Goal: Information Seeking & Learning: Compare options

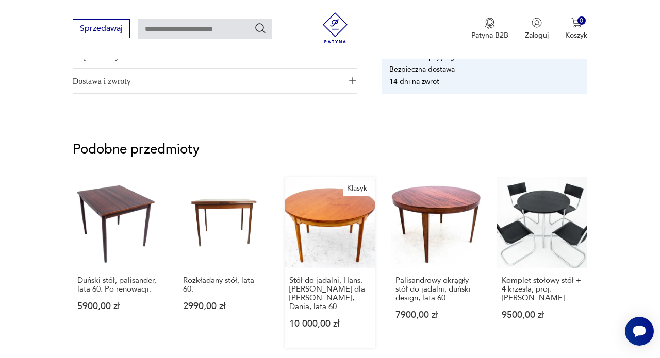
click at [308, 216] on link "Klasyk Stół do jadalni, Hans. [PERSON_NAME] dla [PERSON_NAME], Dania, lata 60. …" at bounding box center [330, 262] width 91 height 171
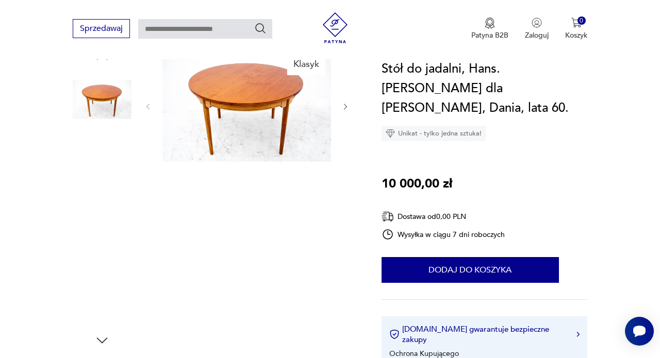
scroll to position [121, 0]
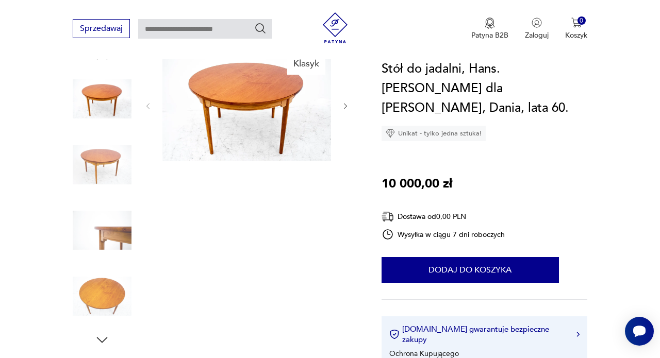
click at [87, 162] on img at bounding box center [102, 165] width 59 height 59
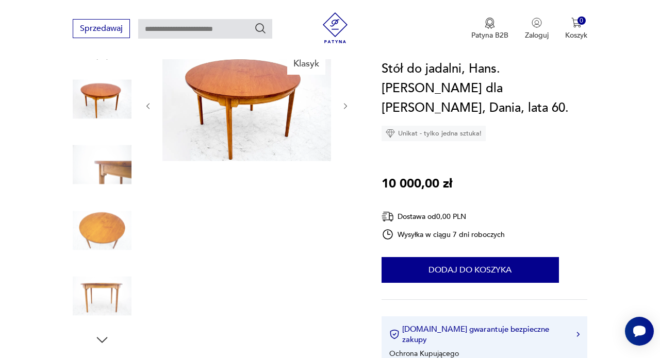
click at [111, 193] on img at bounding box center [102, 165] width 59 height 59
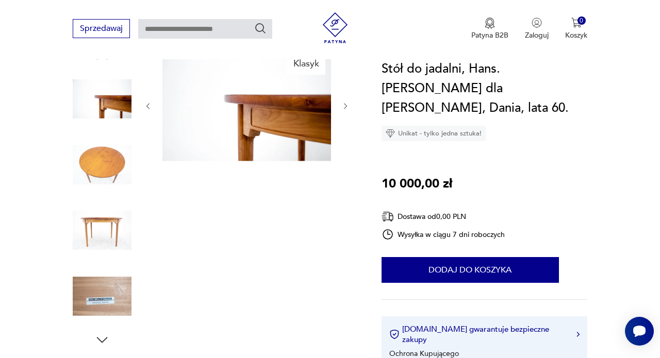
click at [106, 168] on img at bounding box center [102, 165] width 59 height 59
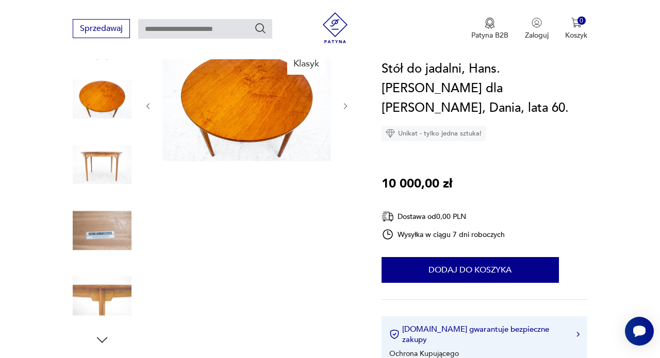
click at [111, 239] on img at bounding box center [102, 230] width 59 height 59
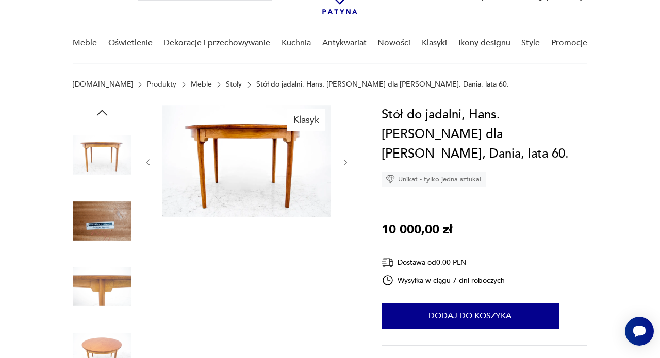
scroll to position [64, 0]
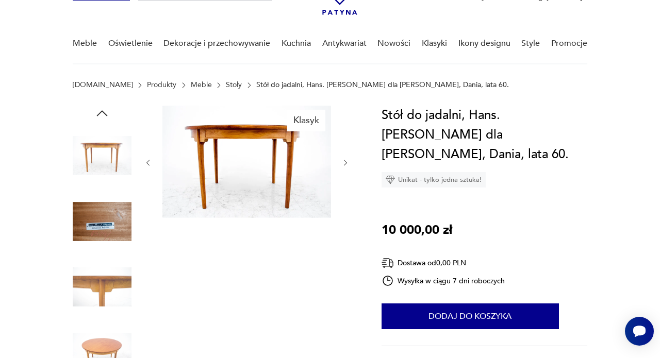
click at [105, 153] on img at bounding box center [102, 155] width 59 height 59
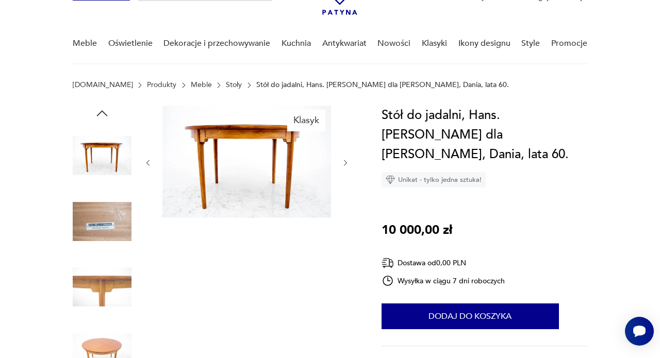
click at [101, 303] on img at bounding box center [102, 287] width 59 height 59
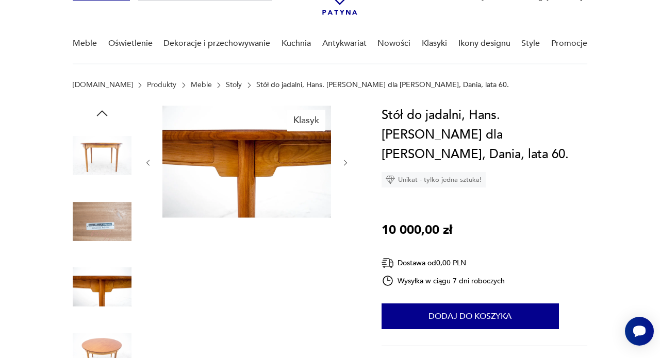
click at [101, 338] on img at bounding box center [102, 353] width 59 height 59
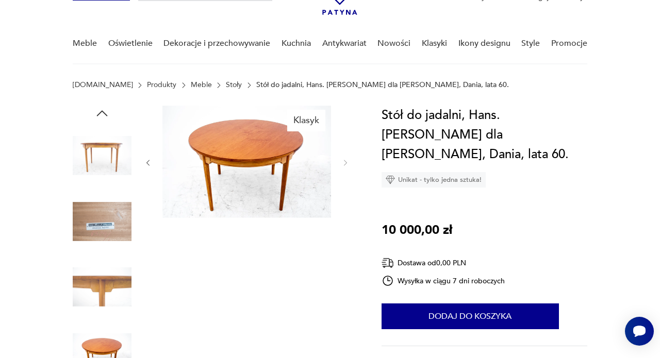
click at [262, 137] on img at bounding box center [246, 162] width 169 height 112
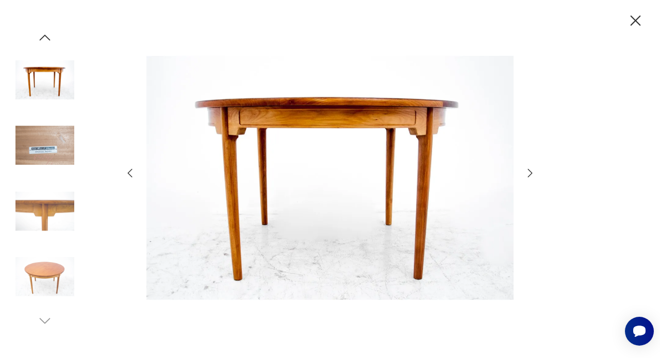
click at [262, 138] on img at bounding box center [329, 178] width 367 height 287
click at [58, 295] on img at bounding box center [44, 276] width 59 height 59
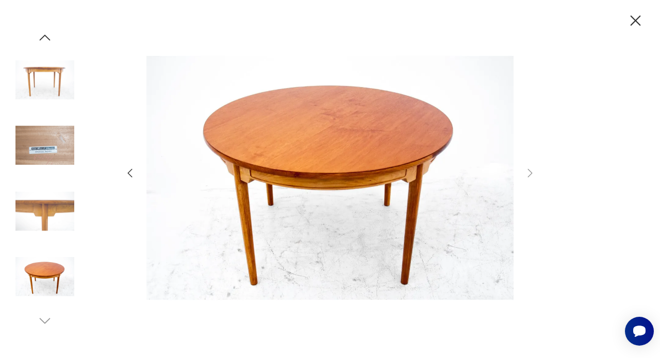
click at [639, 5] on div at bounding box center [330, 179] width 660 height 358
click at [637, 21] on icon "button" at bounding box center [635, 21] width 18 height 18
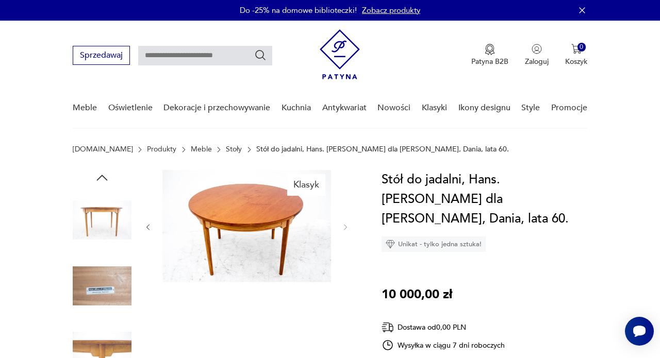
scroll to position [0, 0]
click at [226, 151] on link "Stoły" at bounding box center [234, 149] width 16 height 8
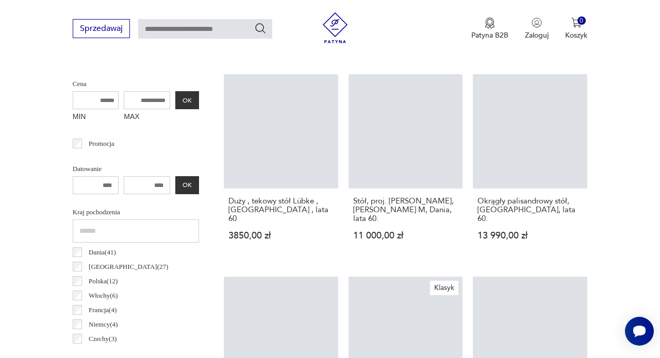
scroll to position [543, 0]
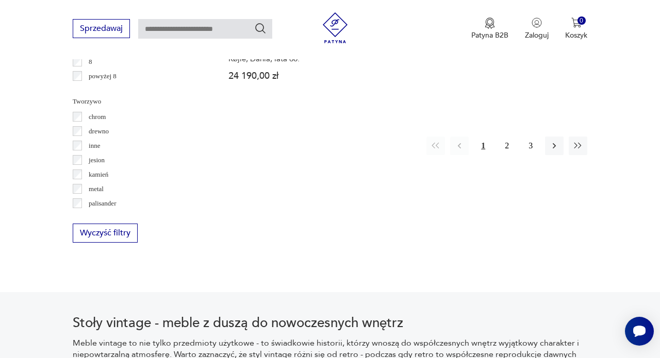
scroll to position [1588, 0]
click at [501, 155] on button "2" at bounding box center [507, 146] width 19 height 19
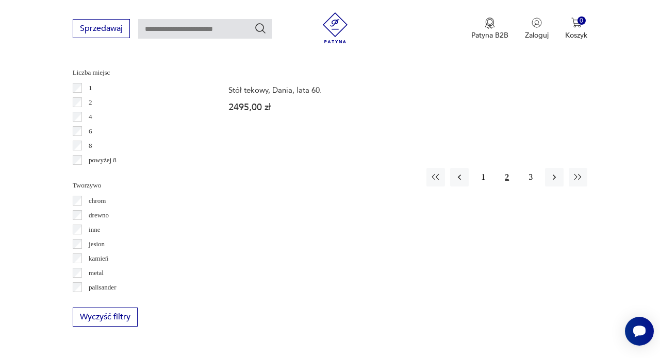
scroll to position [1504, 0]
click at [530, 187] on button "3" at bounding box center [530, 177] width 19 height 19
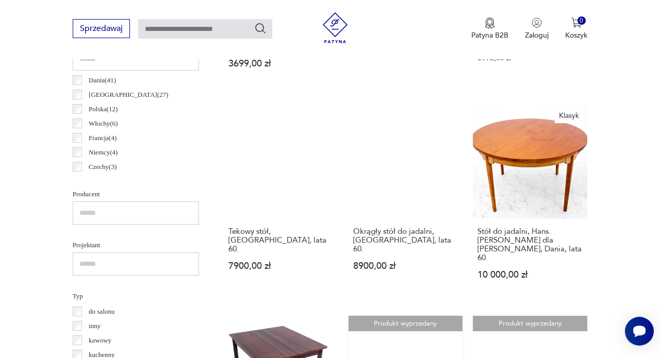
scroll to position [539, 0]
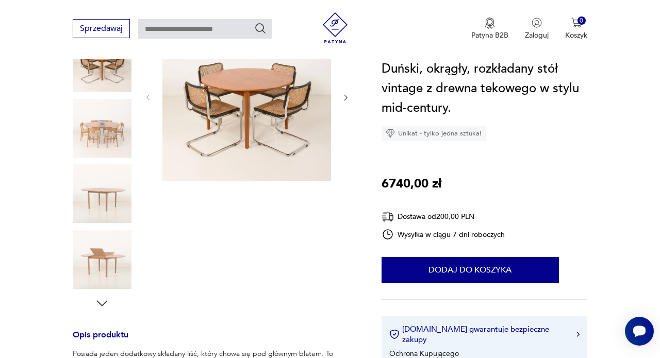
click at [101, 197] on img at bounding box center [102, 193] width 59 height 59
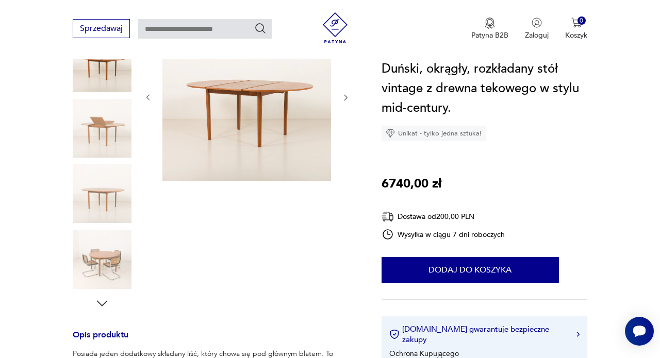
click at [100, 172] on img at bounding box center [102, 193] width 59 height 59
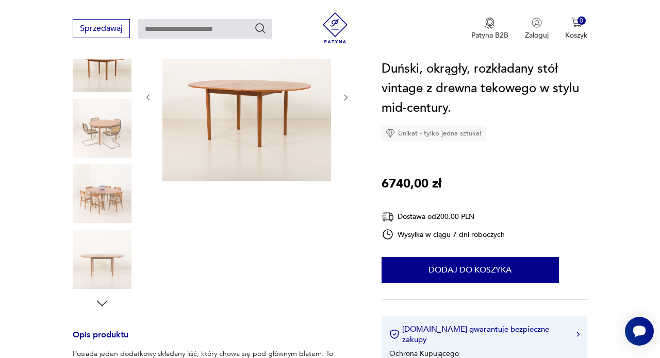
click at [86, 261] on img at bounding box center [102, 259] width 59 height 59
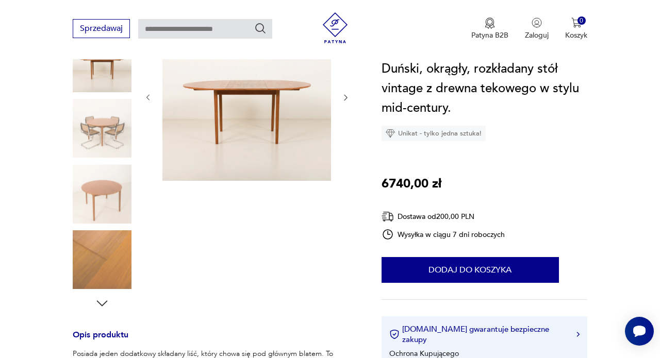
click at [81, 256] on img at bounding box center [102, 259] width 59 height 59
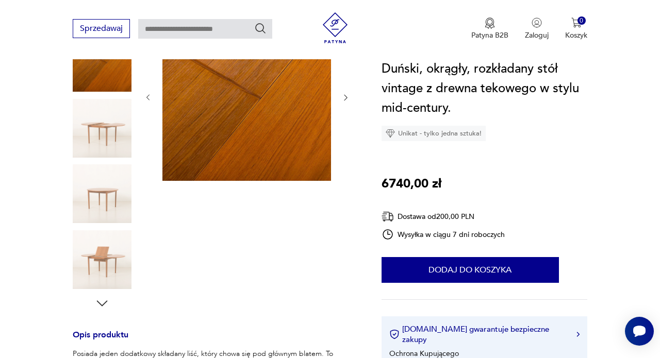
click at [107, 272] on img at bounding box center [102, 259] width 59 height 59
